Goal: Find contact information: Find contact information

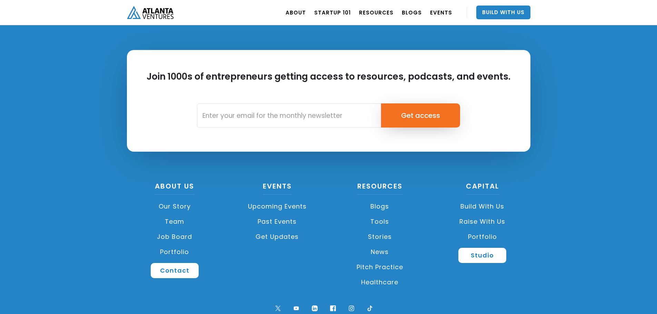
scroll to position [1629, 0]
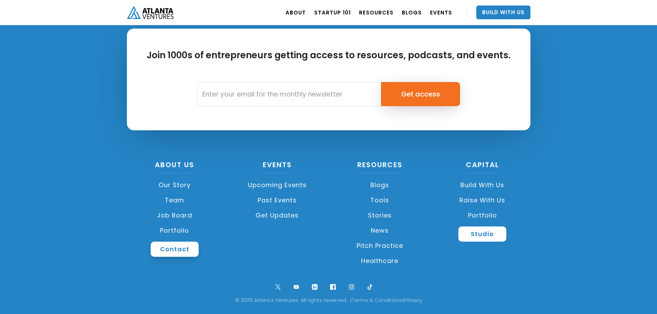
click at [174, 250] on link "Contact" at bounding box center [175, 249] width 48 height 15
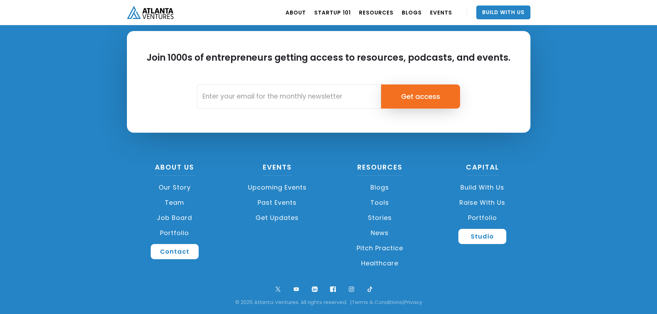
scroll to position [2582, 0]
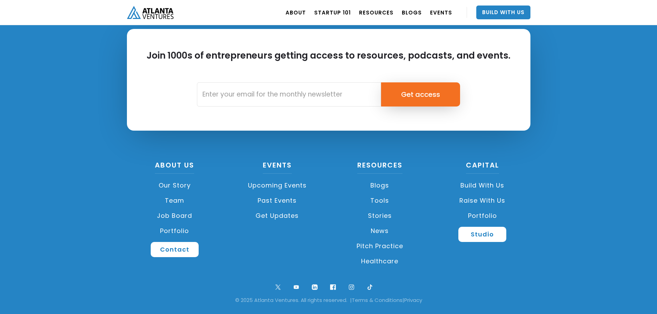
click at [172, 199] on link "Team" at bounding box center [175, 200] width 96 height 15
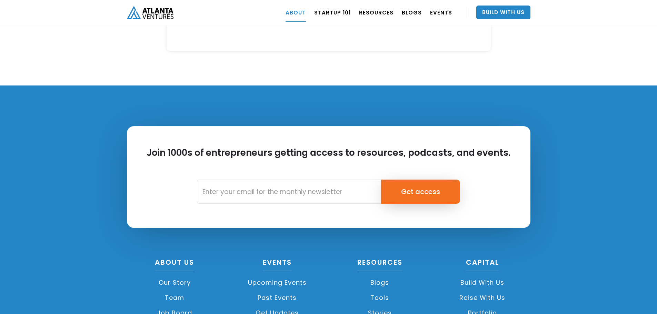
scroll to position [3052, 0]
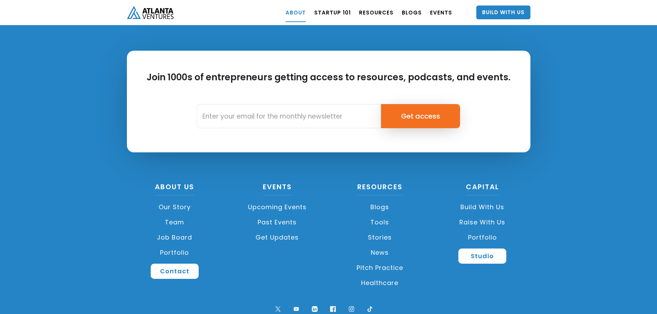
click at [174, 200] on link "Our Story" at bounding box center [175, 207] width 96 height 15
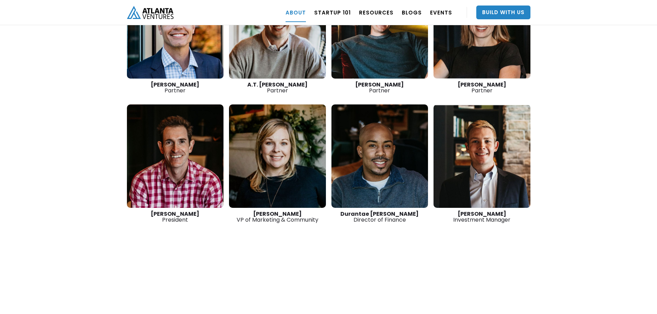
scroll to position [1070, 0]
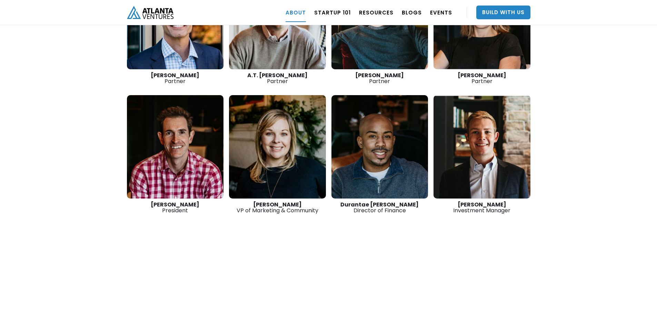
click at [489, 124] on link at bounding box center [482, 147] width 97 height 104
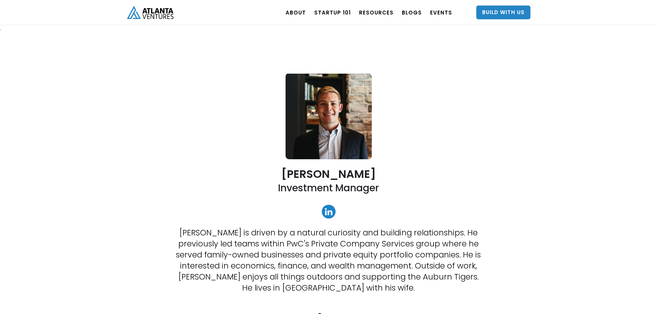
click at [145, 11] on img "home" at bounding box center [150, 12] width 47 height 13
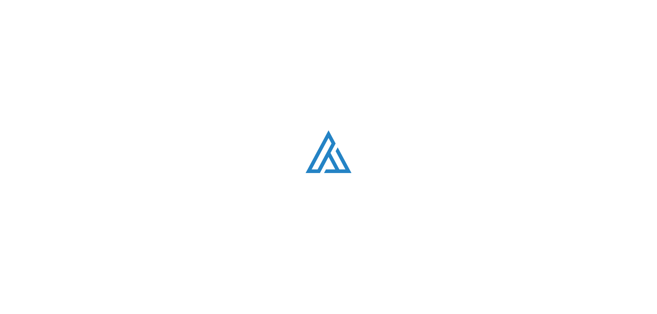
scroll to position [1070, 0]
